Goal: Use online tool/utility: Use online tool/utility

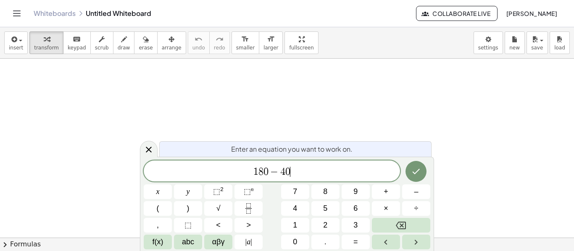
scroll to position [4, 0]
click at [243, 238] on button "| a |" at bounding box center [248, 242] width 28 height 15
click at [253, 238] on button "| a |" at bounding box center [248, 242] width 28 height 15
click at [251, 237] on span "| a |" at bounding box center [248, 242] width 7 height 11
click at [416, 173] on icon "Done" at bounding box center [416, 171] width 10 height 10
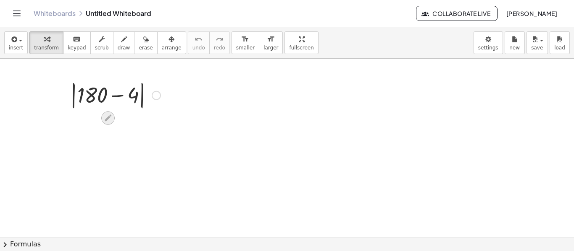
click at [110, 115] on icon at bounding box center [108, 118] width 7 height 7
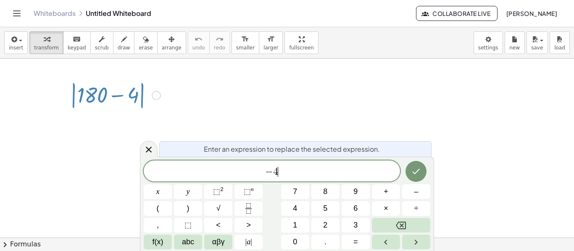
scroll to position [5, 0]
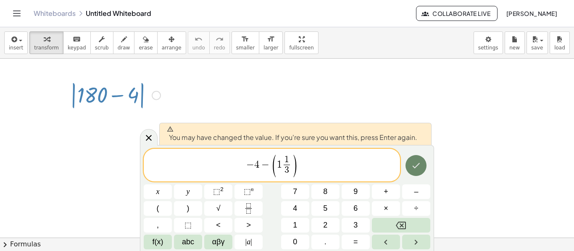
click at [410, 162] on button "Done" at bounding box center [415, 165] width 21 height 21
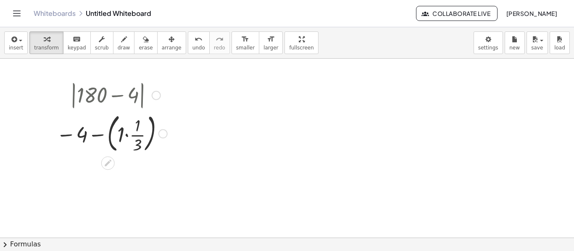
click at [127, 136] on div at bounding box center [111, 133] width 119 height 45
click at [104, 177] on div at bounding box center [111, 177] width 119 height 42
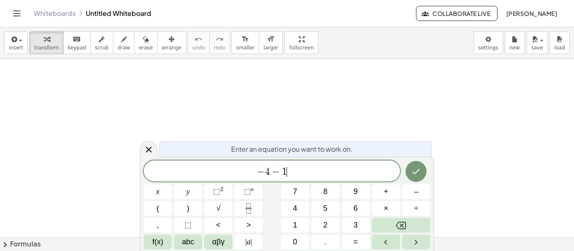
scroll to position [2, 0]
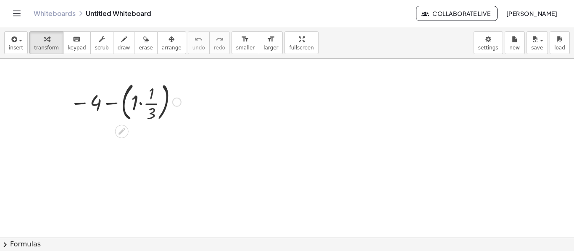
click at [139, 105] on div at bounding box center [125, 101] width 119 height 45
click at [126, 148] on div at bounding box center [125, 145] width 119 height 42
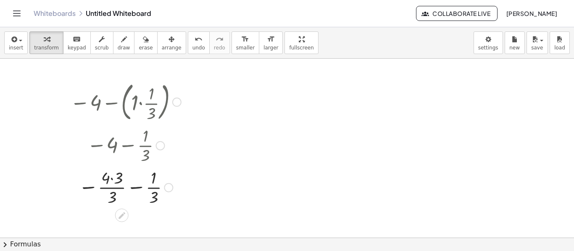
click at [113, 179] on div at bounding box center [125, 187] width 119 height 42
click at [112, 188] on div at bounding box center [125, 187] width 119 height 42
click at [126, 190] on div at bounding box center [125, 187] width 119 height 42
